Goal: Ask a question

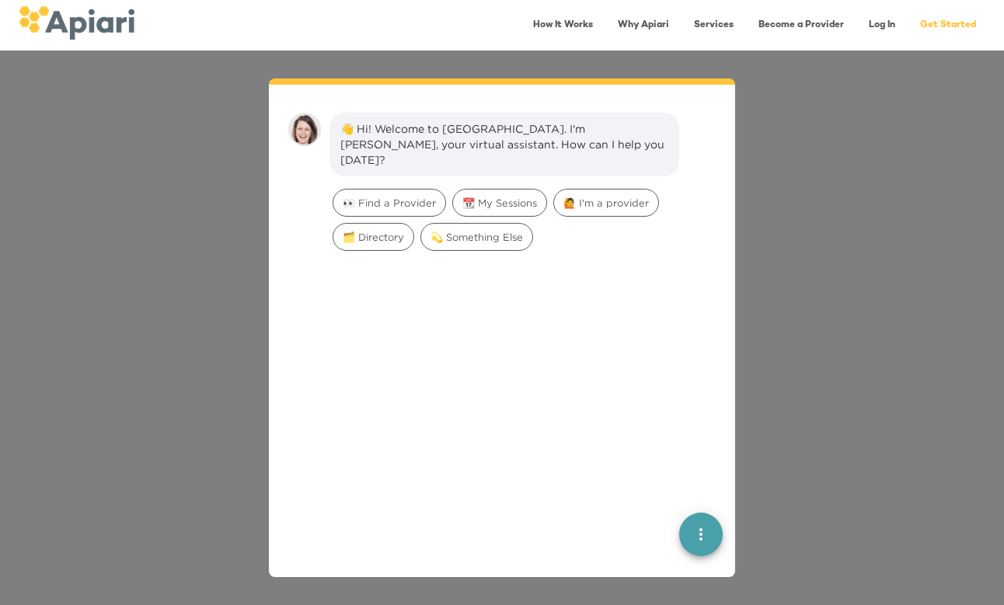
scroll to position [22, 0]
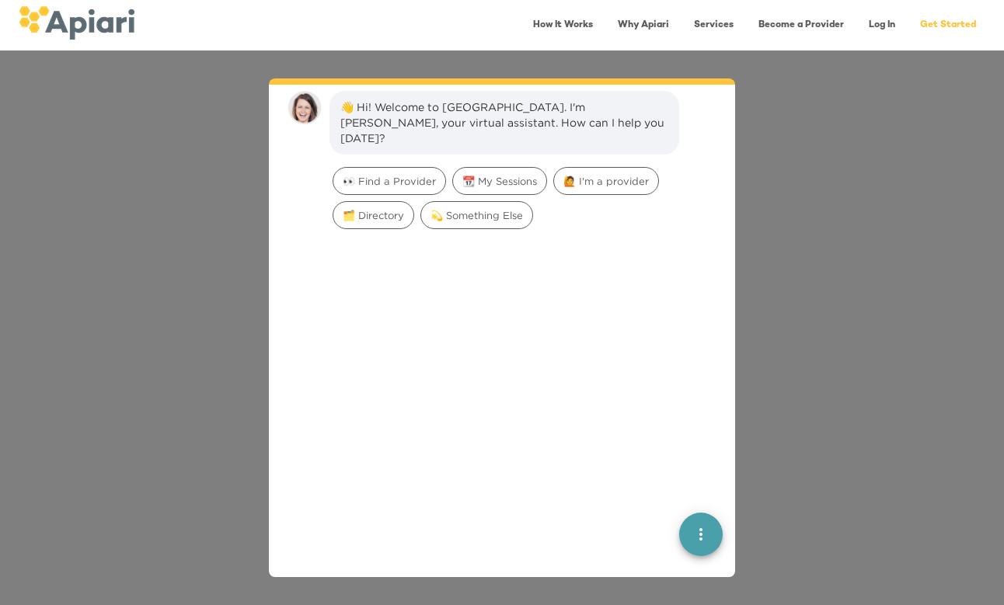
click at [943, 29] on link "Get Started" at bounding box center [948, 25] width 75 height 32
click at [881, 24] on link "Log In" at bounding box center [881, 25] width 45 height 32
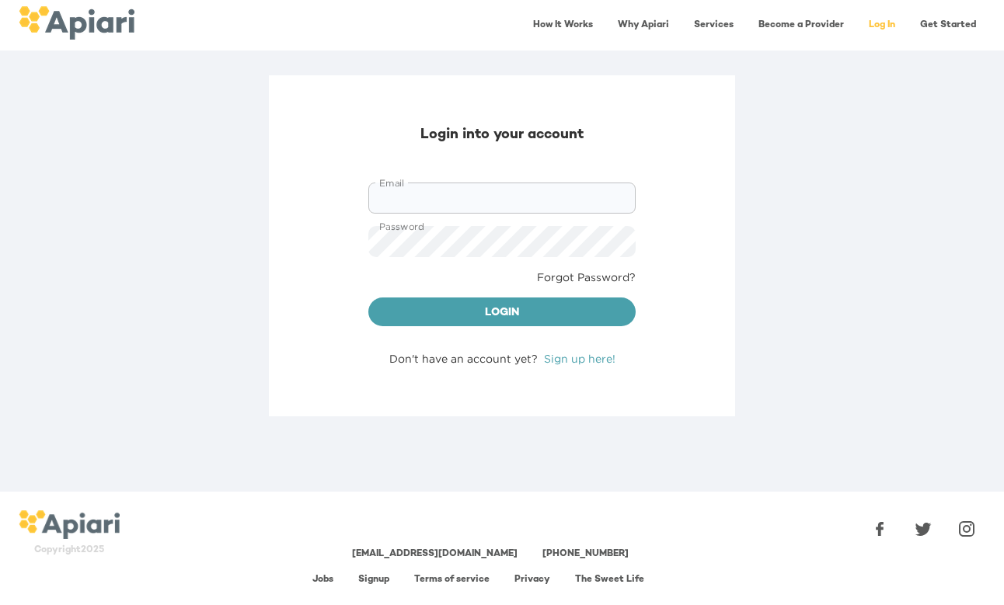
click at [504, 193] on input "Email" at bounding box center [501, 198] width 267 height 31
type input "**********"
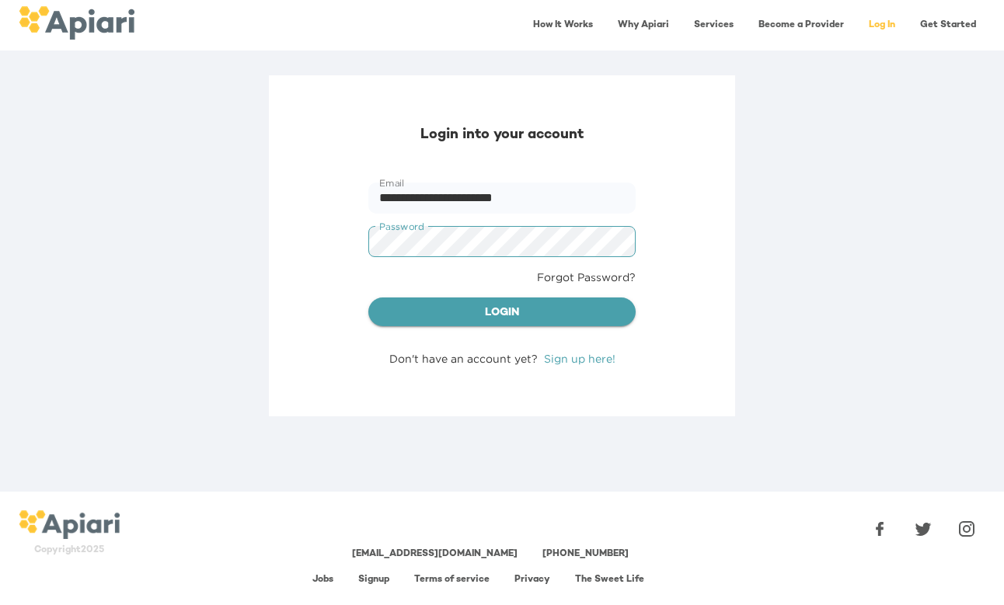
click at [479, 304] on span "Login" at bounding box center [502, 313] width 242 height 19
click at [502, 319] on span "Login" at bounding box center [502, 313] width 242 height 19
click at [458, 315] on span "Login" at bounding box center [502, 313] width 242 height 19
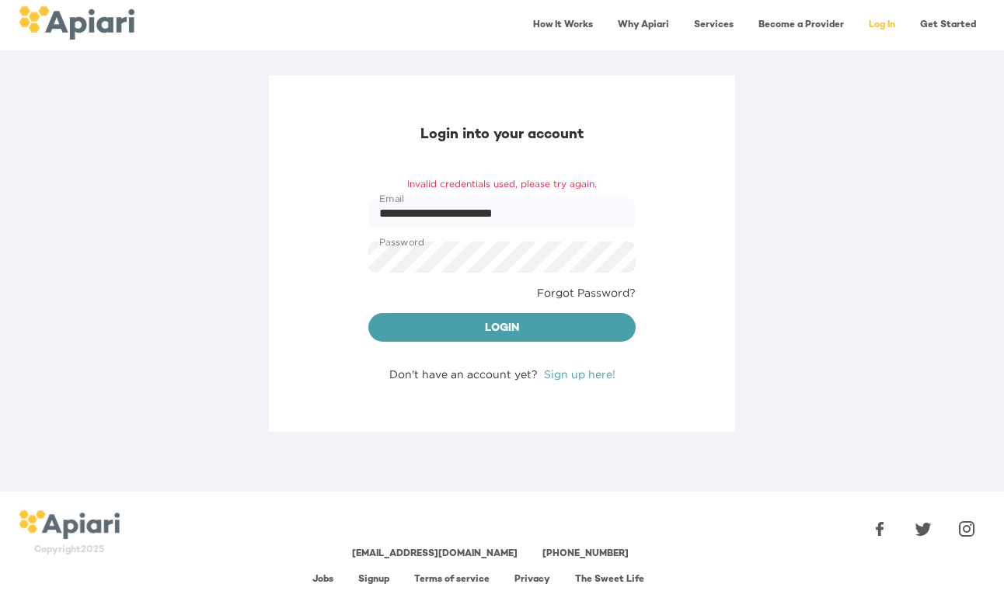
click at [882, 26] on link "Log In" at bounding box center [881, 25] width 45 height 32
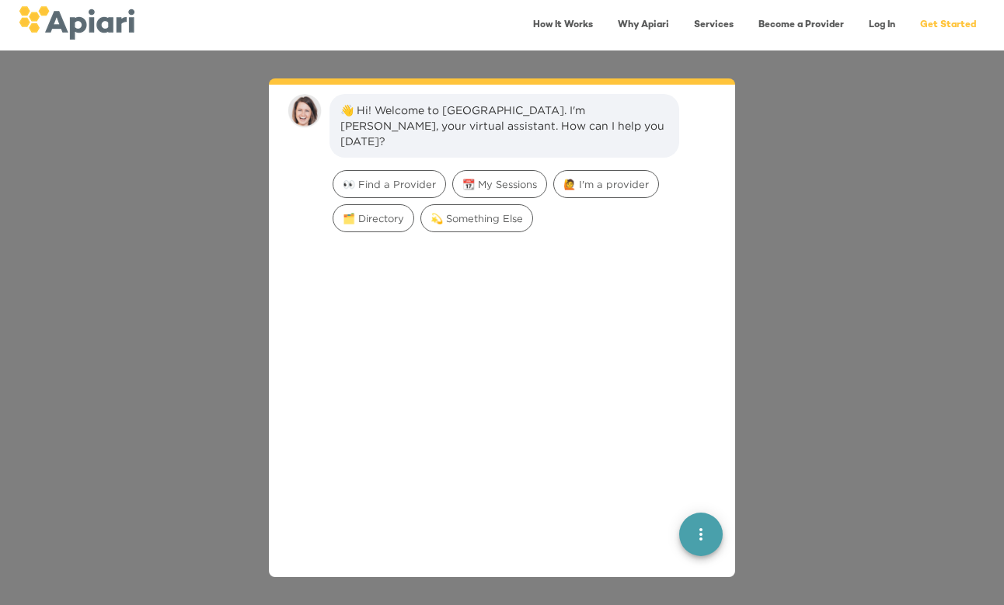
scroll to position [22, 0]
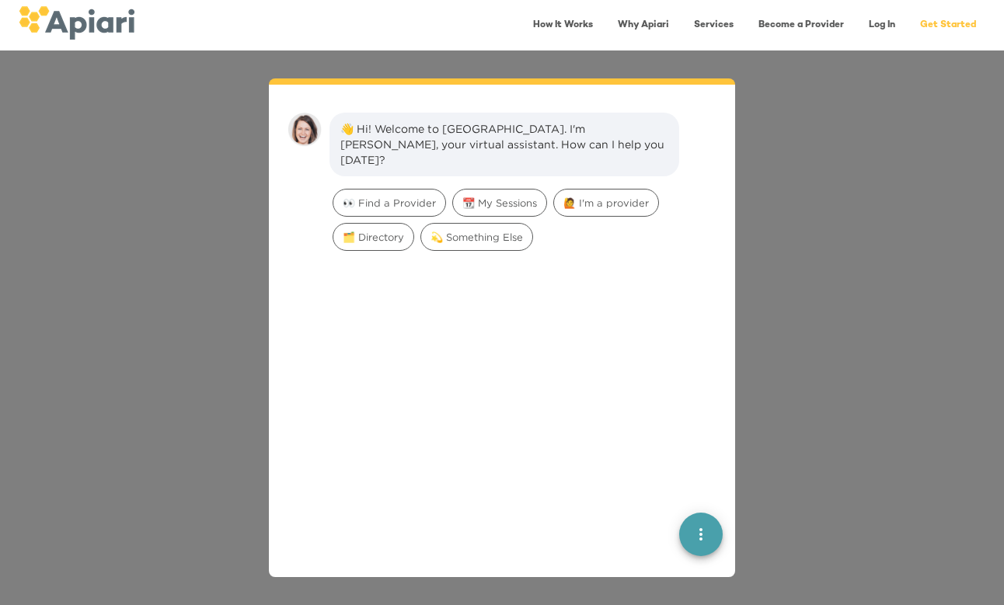
scroll to position [22, 0]
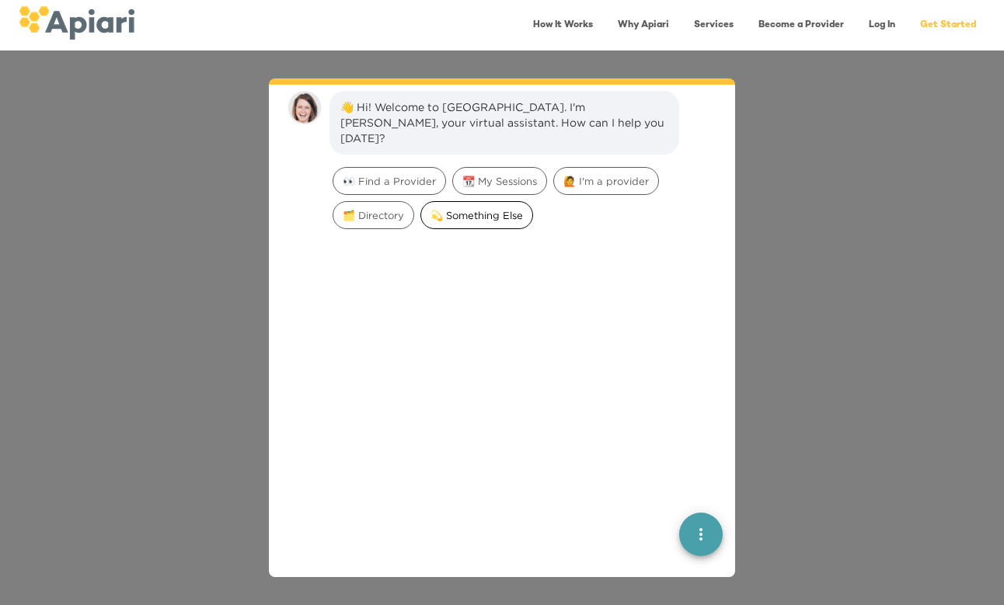
click at [451, 208] on span "💫 Something Else" at bounding box center [476, 215] width 111 height 15
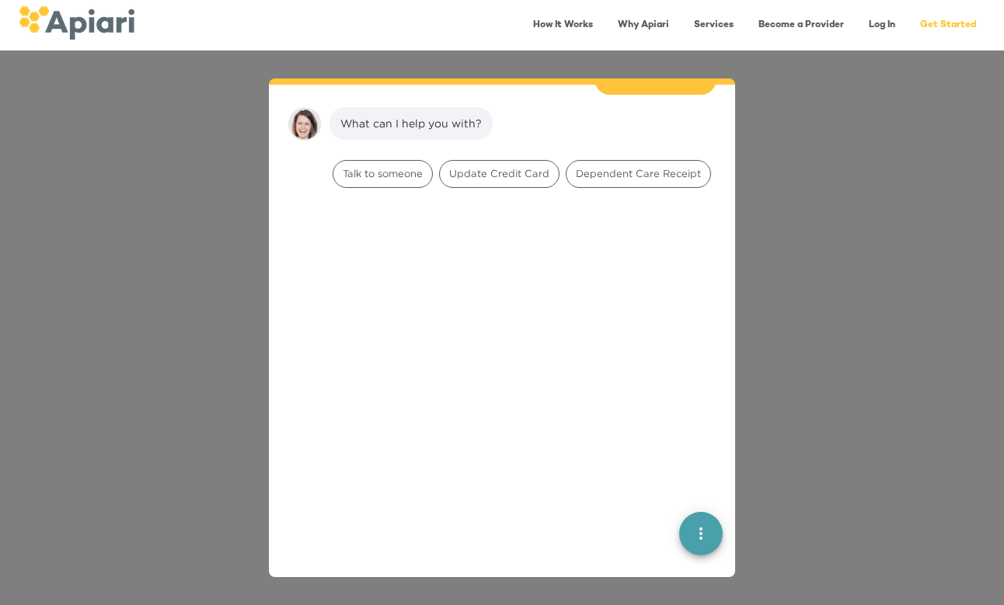
scroll to position [128, 0]
click at [395, 166] on span "Talk to someone" at bounding box center [382, 173] width 99 height 15
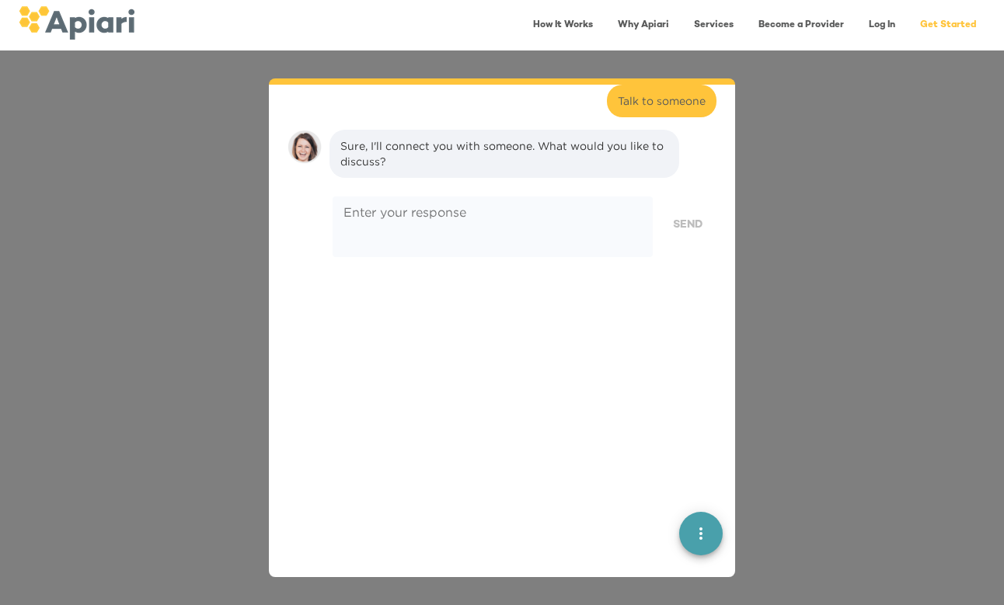
scroll to position [226, 0]
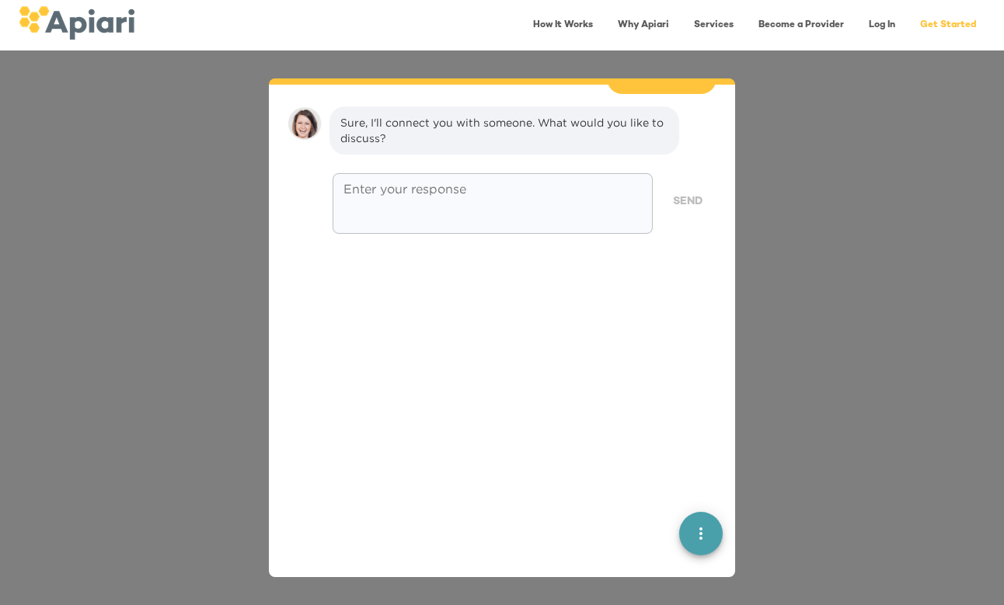
click at [365, 185] on textarea at bounding box center [492, 204] width 298 height 44
click at [399, 182] on textarea "**********" at bounding box center [492, 204] width 298 height 44
type textarea "**********"
click at [685, 193] on span "Send" at bounding box center [688, 202] width 30 height 19
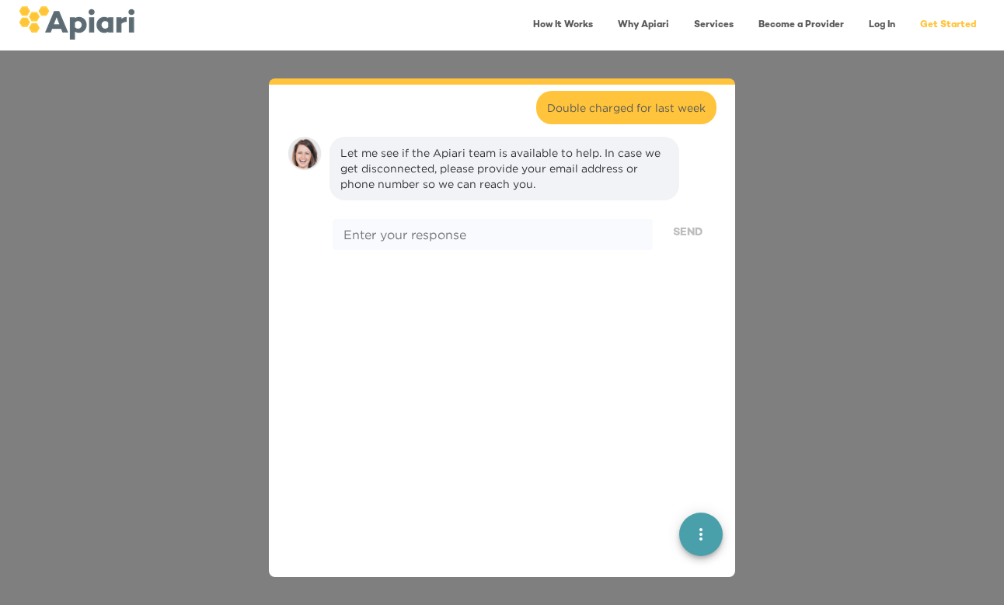
scroll to position [333, 0]
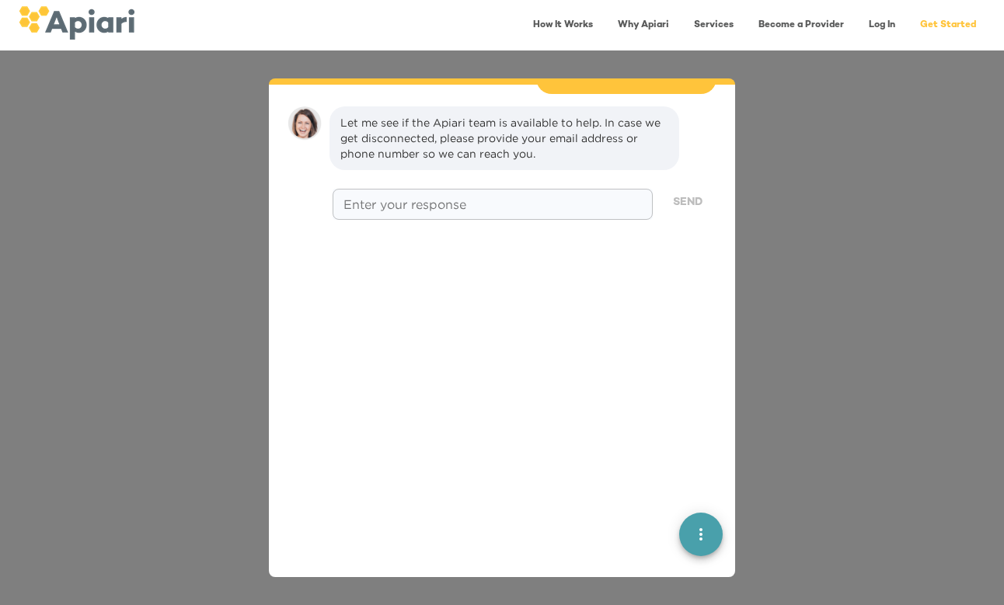
click at [499, 197] on textarea at bounding box center [492, 204] width 298 height 15
type textarea "**********"
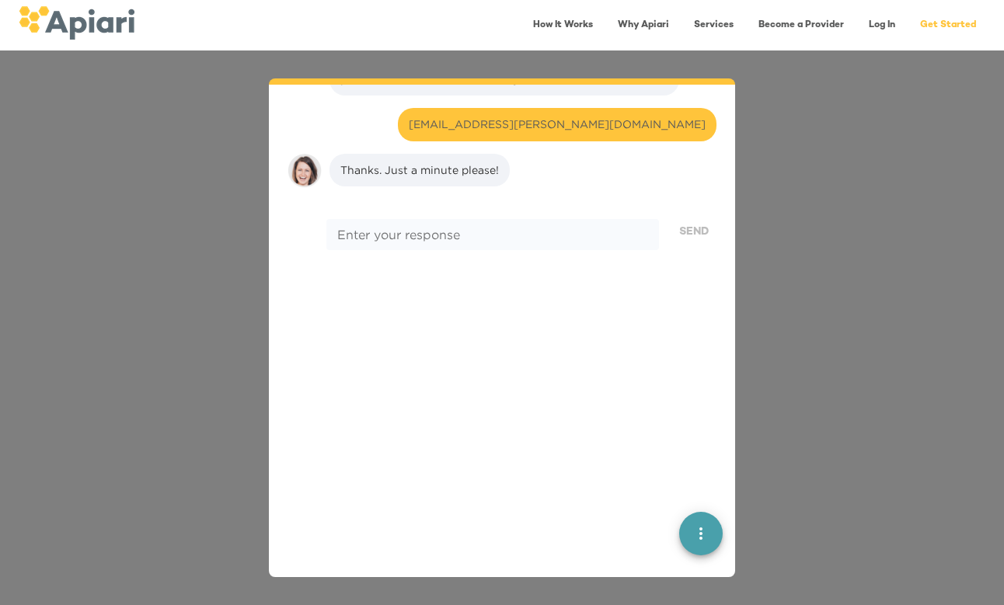
scroll to position [455, 0]
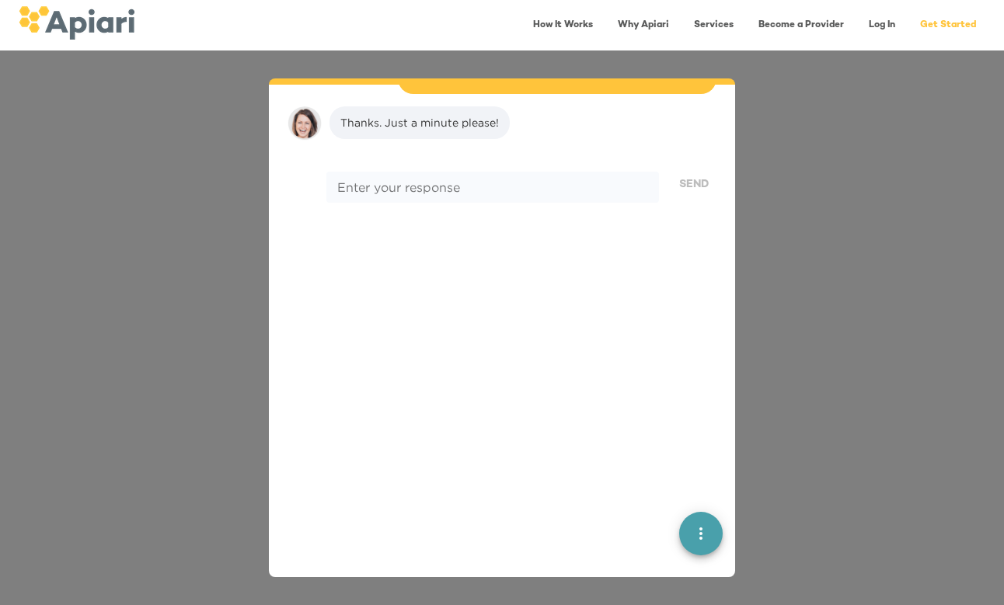
click at [403, 220] on div "Enter your response * Enter your response Send" at bounding box center [501, 217] width 441 height 103
